Goal: Use online tool/utility: Utilize a website feature to perform a specific function

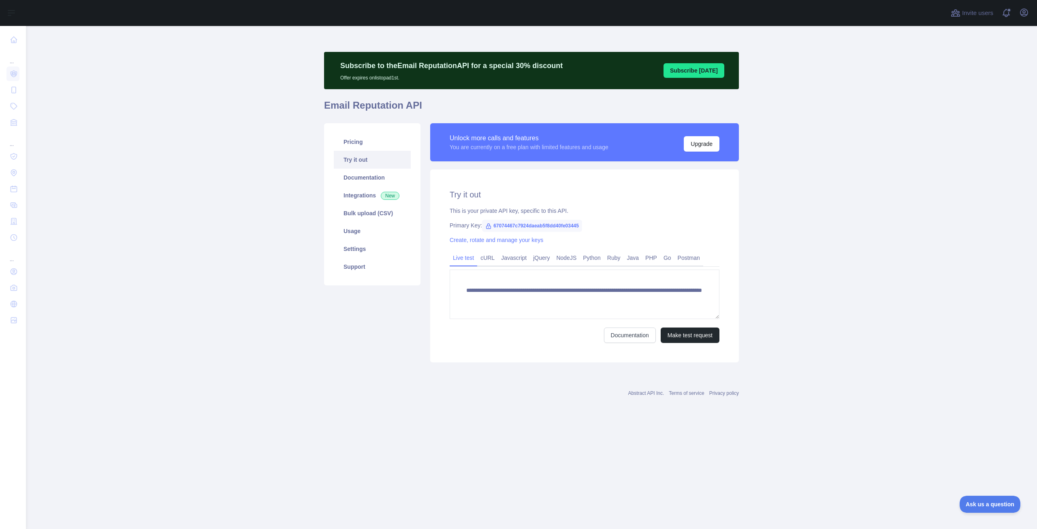
click at [377, 415] on div "**********" at bounding box center [531, 224] width 415 height 396
click at [486, 268] on div "**********" at bounding box center [585, 296] width 270 height 92
click at [487, 257] on link "cURL" at bounding box center [487, 257] width 21 height 13
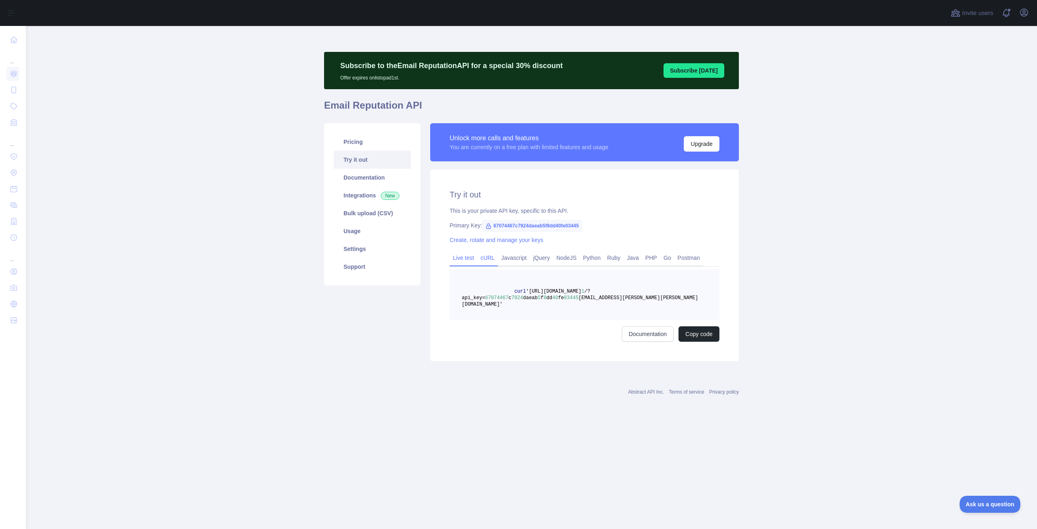
click at [461, 258] on link "Live test" at bounding box center [464, 257] width 28 height 13
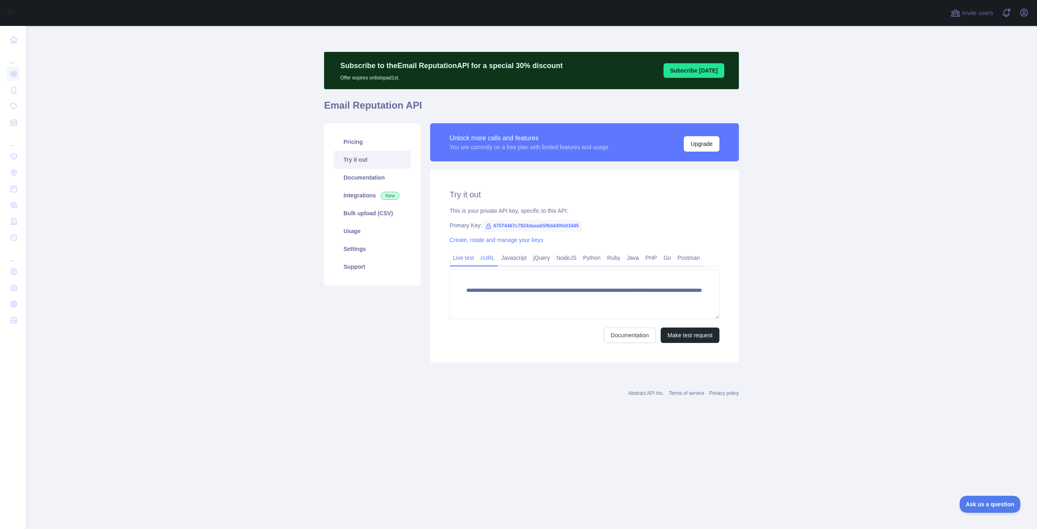
click at [482, 257] on link "cURL" at bounding box center [487, 257] width 21 height 13
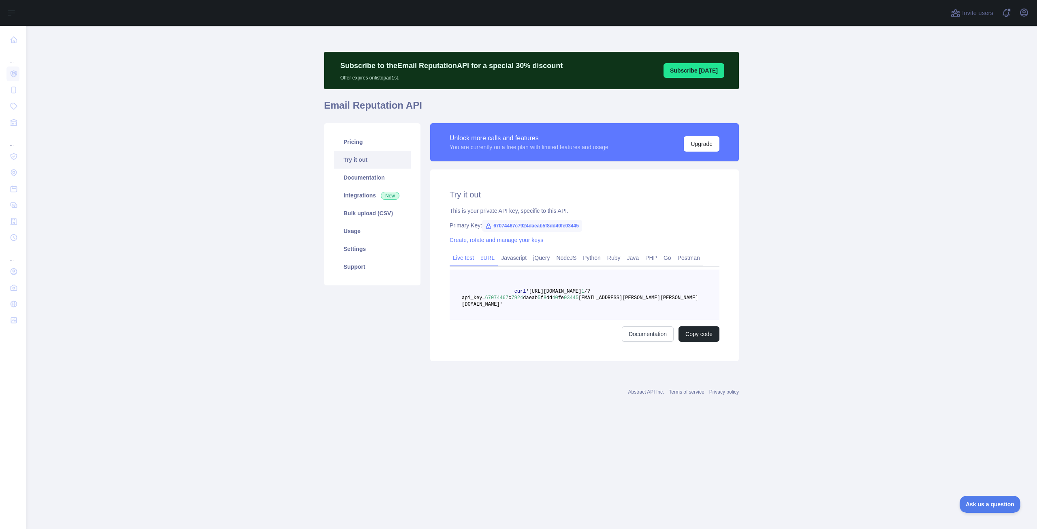
click at [465, 255] on link "Live test" at bounding box center [464, 257] width 28 height 13
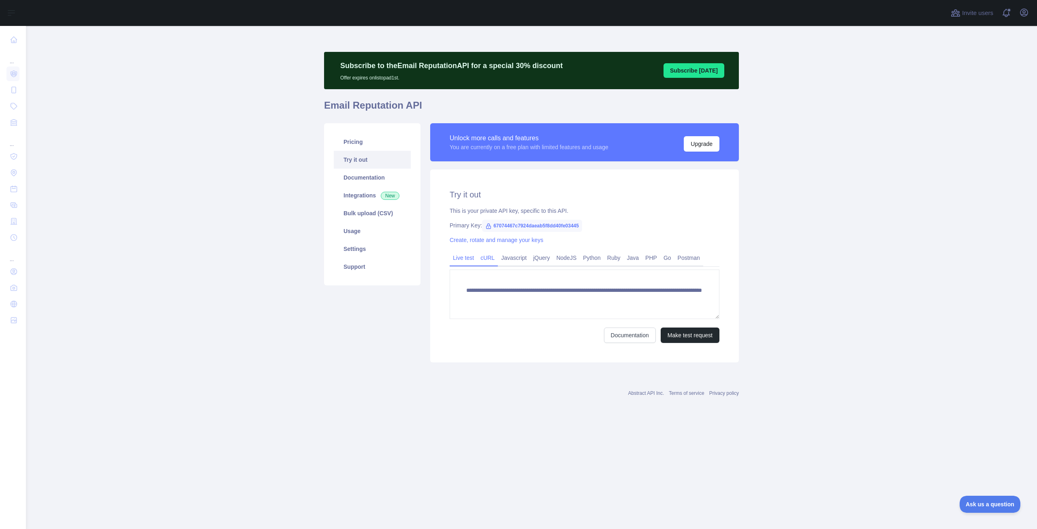
click at [484, 257] on link "cURL" at bounding box center [487, 257] width 21 height 13
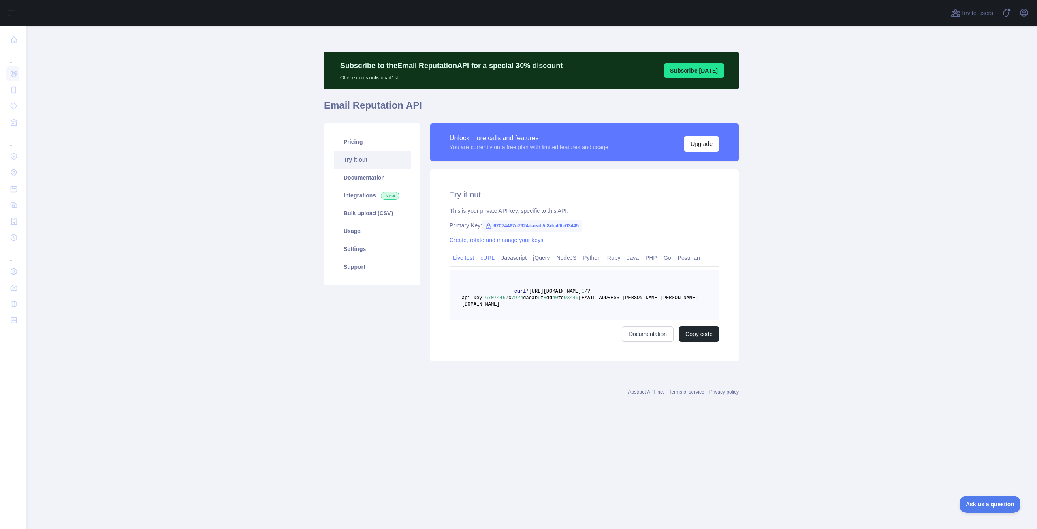
click at [462, 259] on link "Live test" at bounding box center [464, 257] width 28 height 13
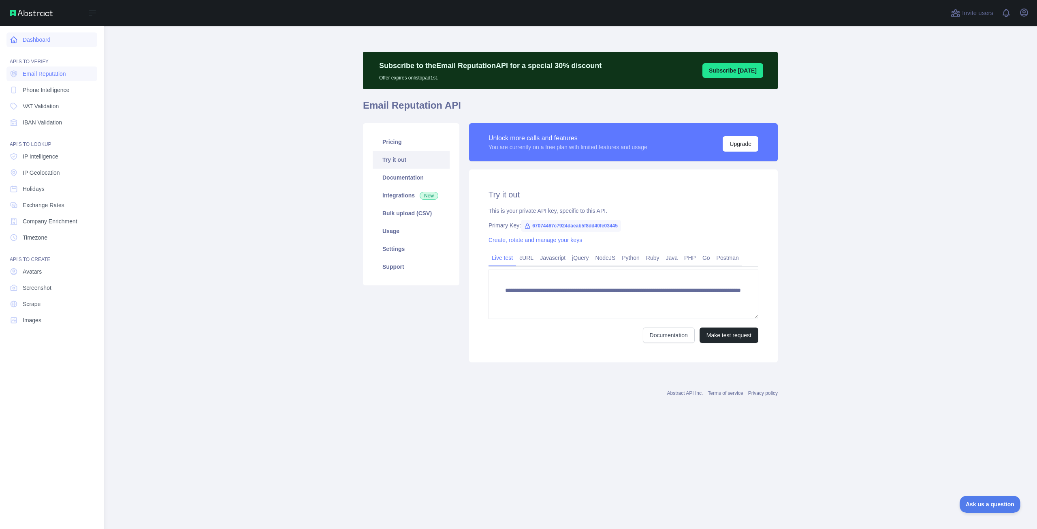
click at [21, 43] on link "Dashboard" at bounding box center [51, 39] width 91 height 15
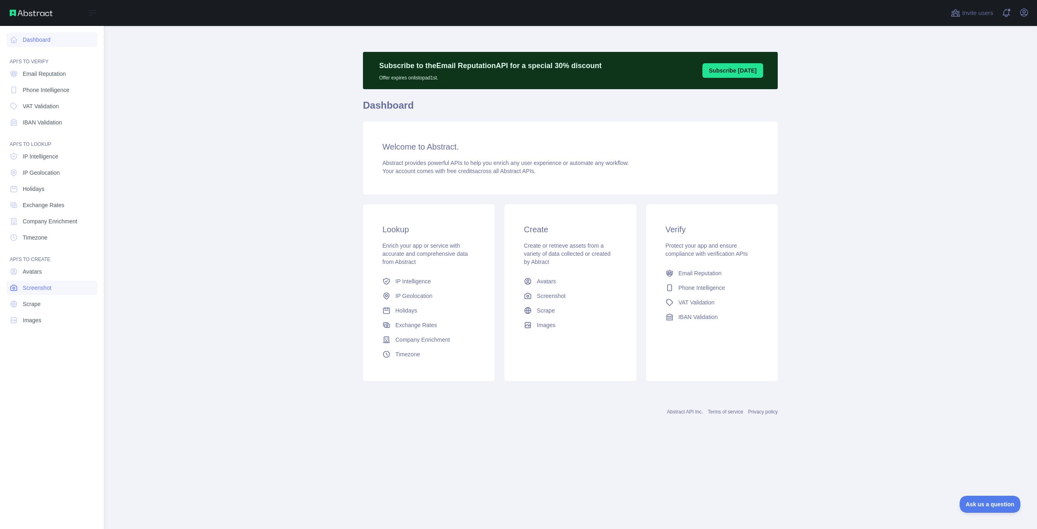
click at [43, 280] on link "Screenshot" at bounding box center [51, 287] width 91 height 15
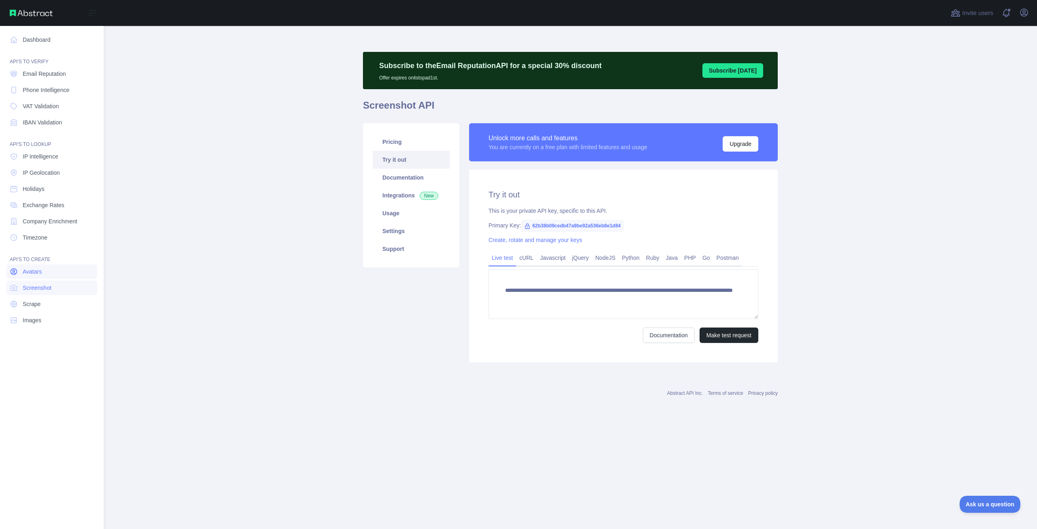
click at [47, 271] on link "Avatars" at bounding box center [51, 271] width 91 height 15
click at [56, 66] on link "Email Reputation" at bounding box center [51, 73] width 91 height 15
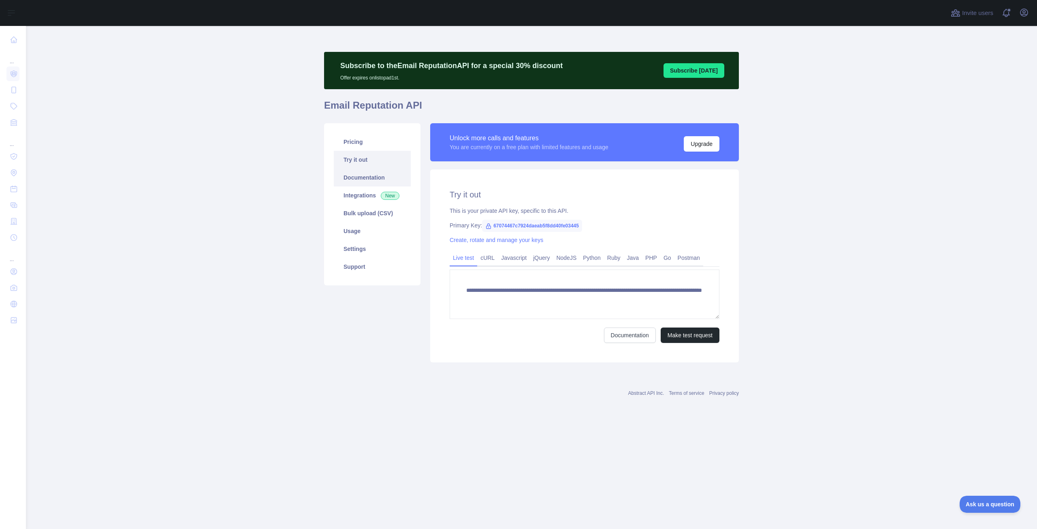
click at [369, 178] on link "Documentation" at bounding box center [372, 177] width 77 height 18
click at [365, 197] on link "Integrations New" at bounding box center [372, 195] width 77 height 18
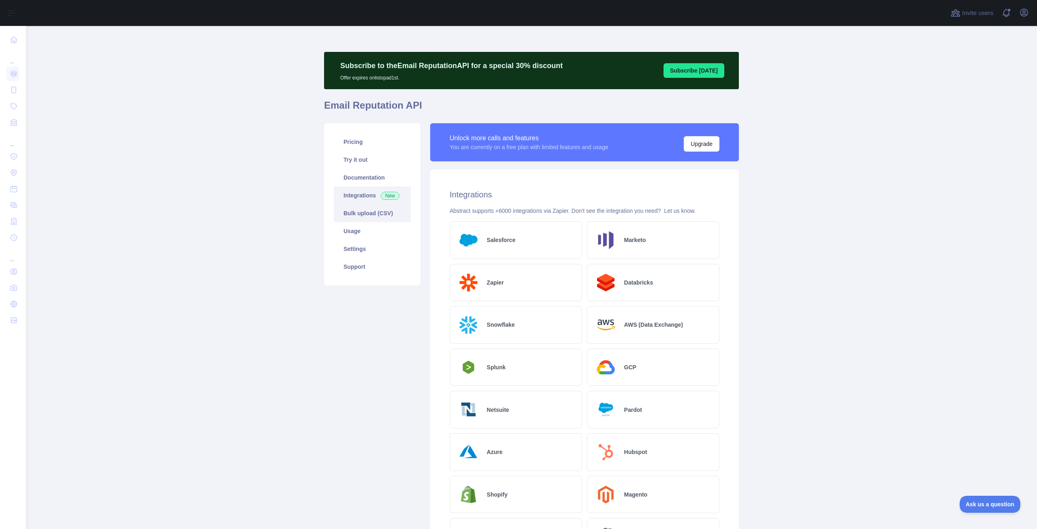
click at [373, 218] on link "Bulk upload (CSV)" at bounding box center [372, 213] width 77 height 18
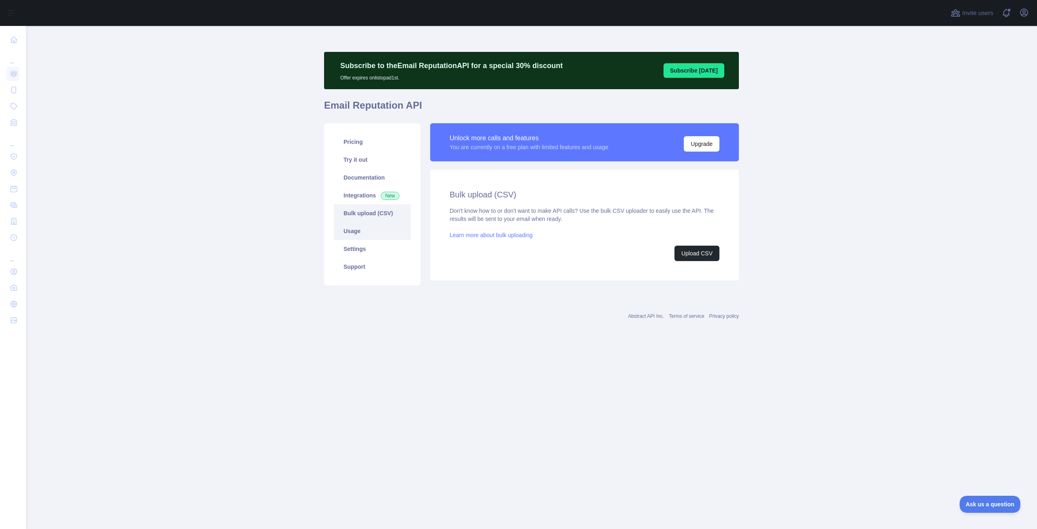
click at [372, 233] on link "Usage" at bounding box center [372, 231] width 77 height 18
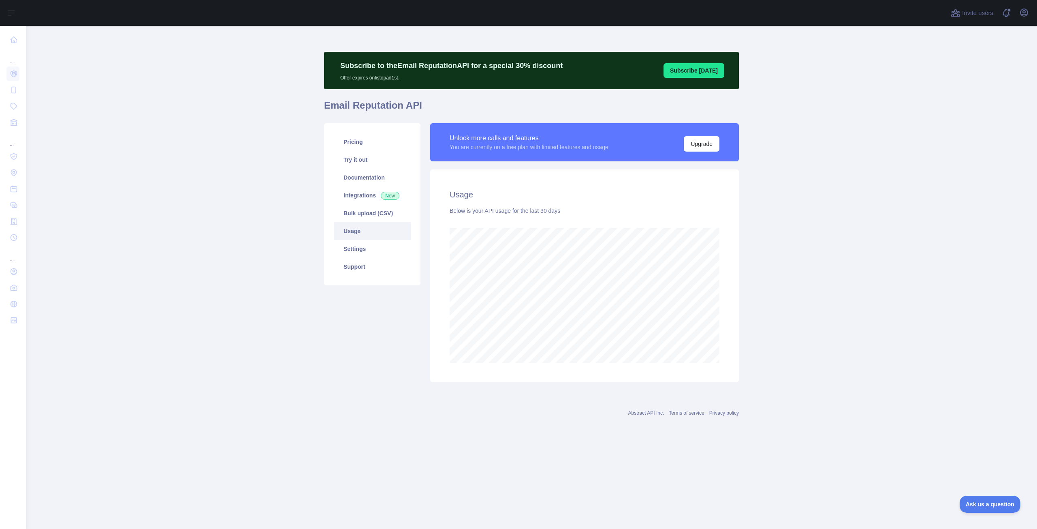
scroll to position [503, 1011]
click at [373, 250] on link "Settings" at bounding box center [372, 249] width 77 height 18
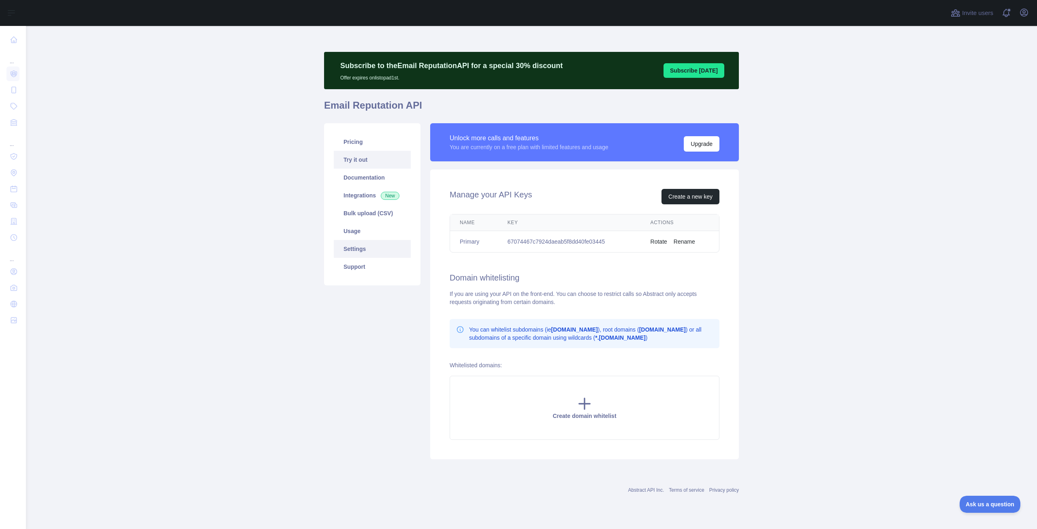
click at [364, 160] on link "Try it out" at bounding box center [372, 160] width 77 height 18
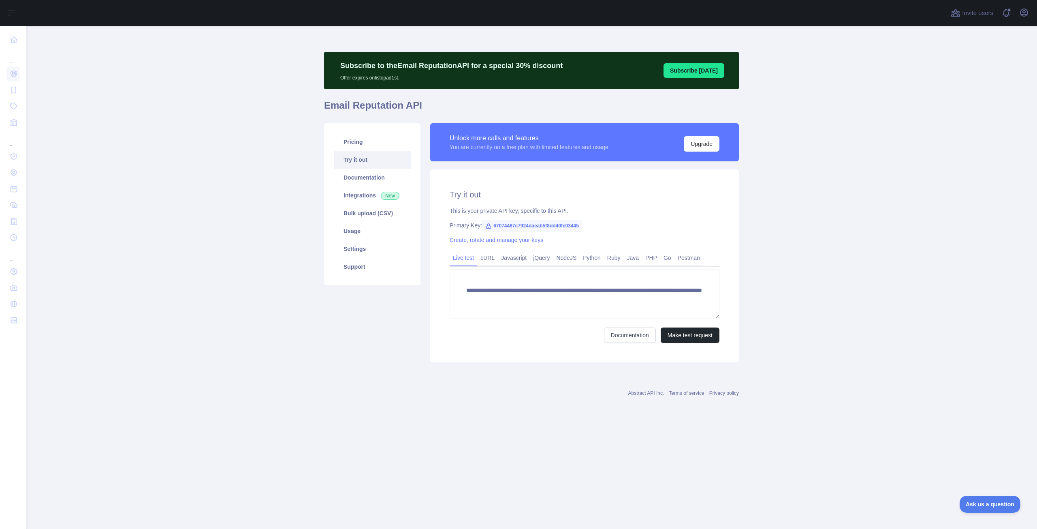
click at [914, 210] on main "**********" at bounding box center [531, 277] width 1011 height 503
click at [875, 266] on main "**********" at bounding box center [531, 277] width 1011 height 503
click at [678, 335] on button "Make test request" at bounding box center [690, 334] width 59 height 15
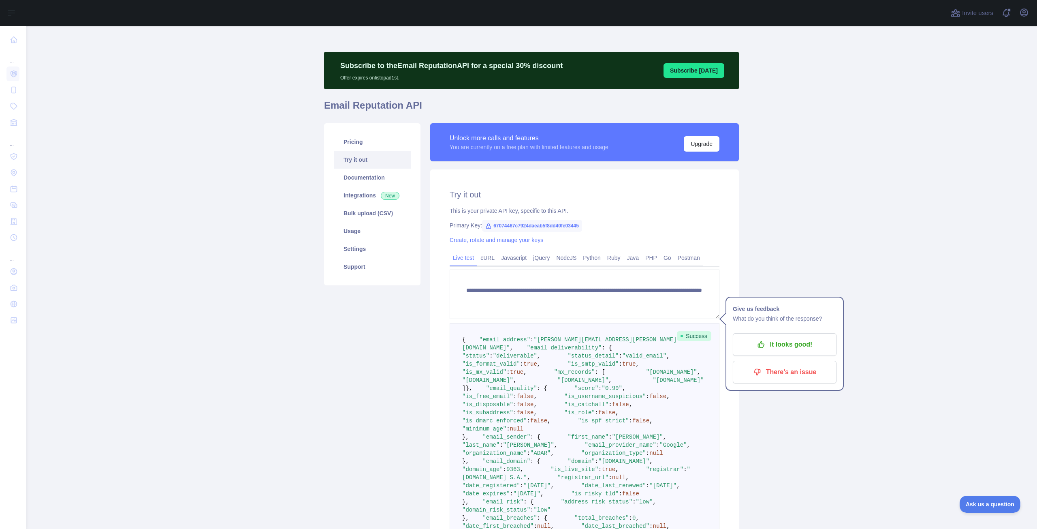
click at [814, 266] on main "**********" at bounding box center [531, 277] width 1011 height 503
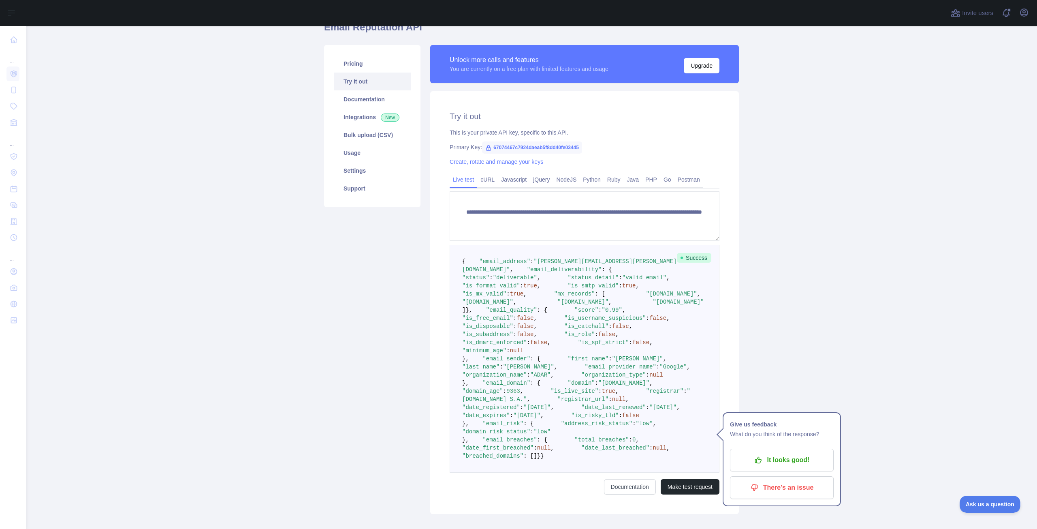
scroll to position [81, 0]
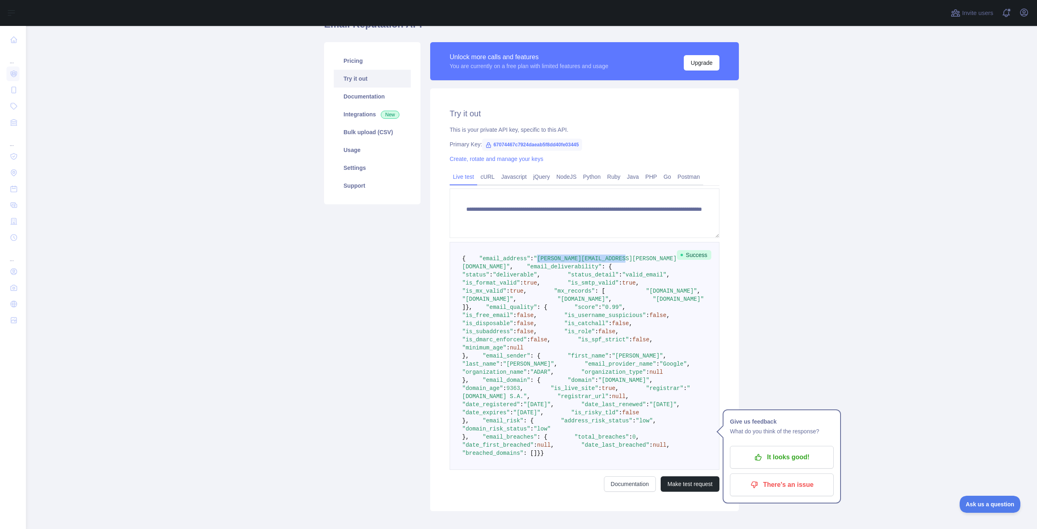
drag, startPoint x: 527, startPoint y: 266, endPoint x: 609, endPoint y: 269, distance: 82.7
click at [609, 269] on span ""email_address" : "[PERSON_NAME][EMAIL_ADDRESS][PERSON_NAME][DOMAIN_NAME]" ," at bounding box center [569, 262] width 214 height 15
click at [513, 269] on span "," at bounding box center [511, 266] width 3 height 6
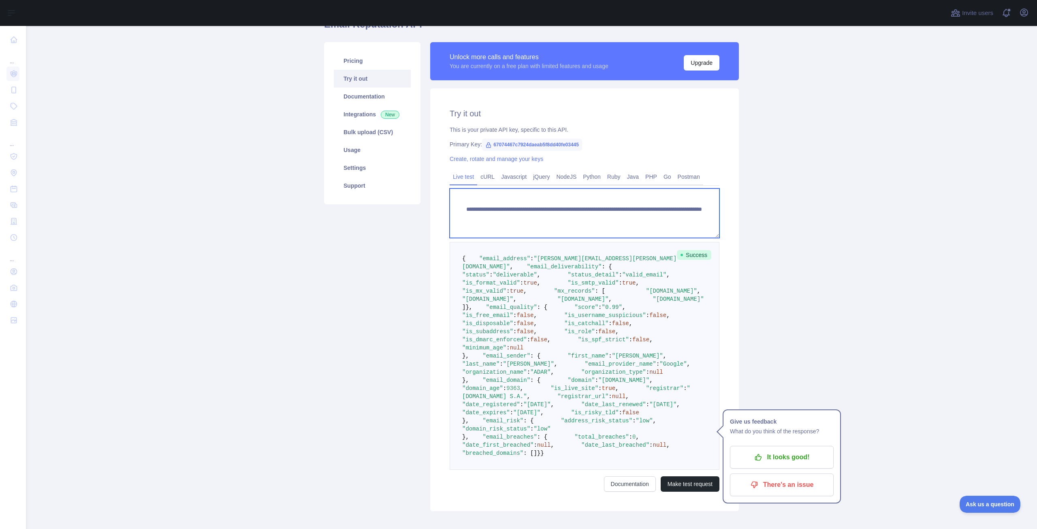
drag, startPoint x: 605, startPoint y: 216, endPoint x: 687, endPoint y: 220, distance: 82.3
click at [687, 220] on textarea "**********" at bounding box center [585, 212] width 270 height 49
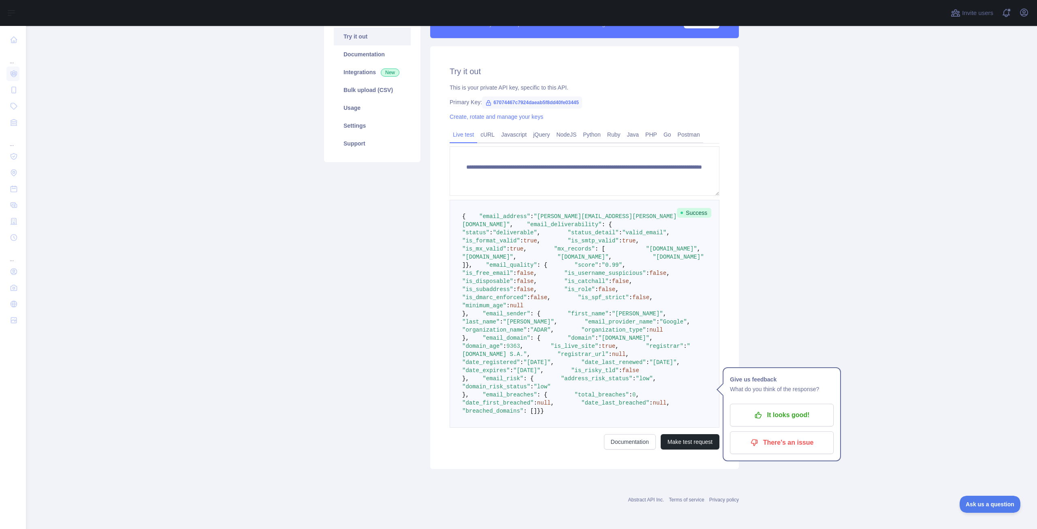
click at [637, 360] on pre "{ "email_address" : "[PERSON_NAME][EMAIL_ADDRESS][PERSON_NAME][DOMAIN_NAME]" , …" at bounding box center [585, 314] width 270 height 228
drag, startPoint x: 552, startPoint y: 441, endPoint x: 466, endPoint y: 409, distance: 92.4
click at [466, 409] on code "{ "email_address" : "[PERSON_NAME][EMAIL_ADDRESS][PERSON_NAME][DOMAIN_NAME]" , …" at bounding box center [601, 313] width 279 height 201
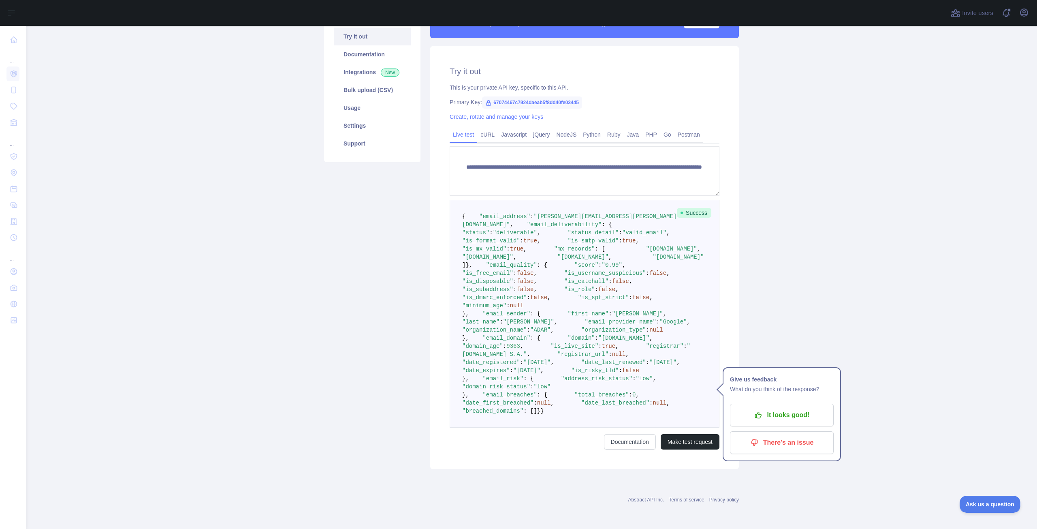
click at [561, 382] on span ""address_risk_status"" at bounding box center [596, 378] width 71 height 6
click at [501, 416] on pre "{ "email_address" : "[PERSON_NAME][EMAIL_ADDRESS][PERSON_NAME][DOMAIN_NAME]" , …" at bounding box center [585, 314] width 270 height 228
click at [500, 333] on span ""organization_name"" at bounding box center [494, 329] width 65 height 6
click at [506, 294] on span ""is_dmarc_enforced"" at bounding box center [494, 297] width 65 height 6
click at [502, 245] on span ""is_mx_valid"" at bounding box center [484, 248] width 44 height 6
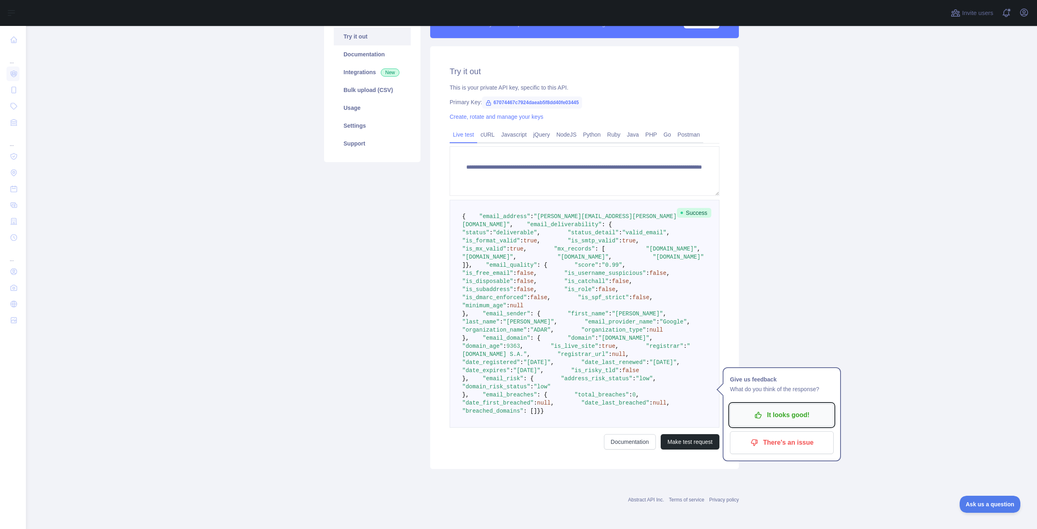
click at [753, 408] on p "It looks good!" at bounding box center [782, 415] width 92 height 14
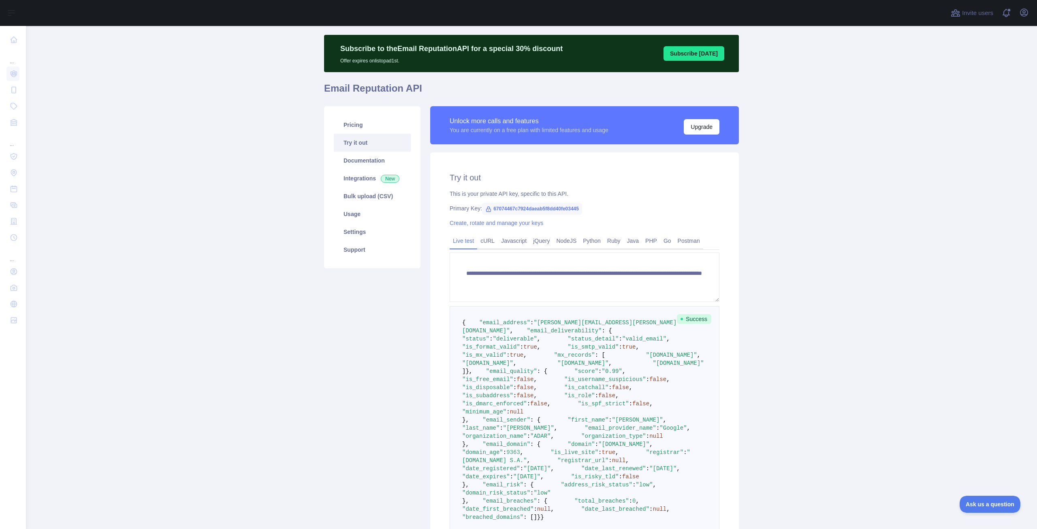
scroll to position [0, 0]
